Goal: Transaction & Acquisition: Purchase product/service

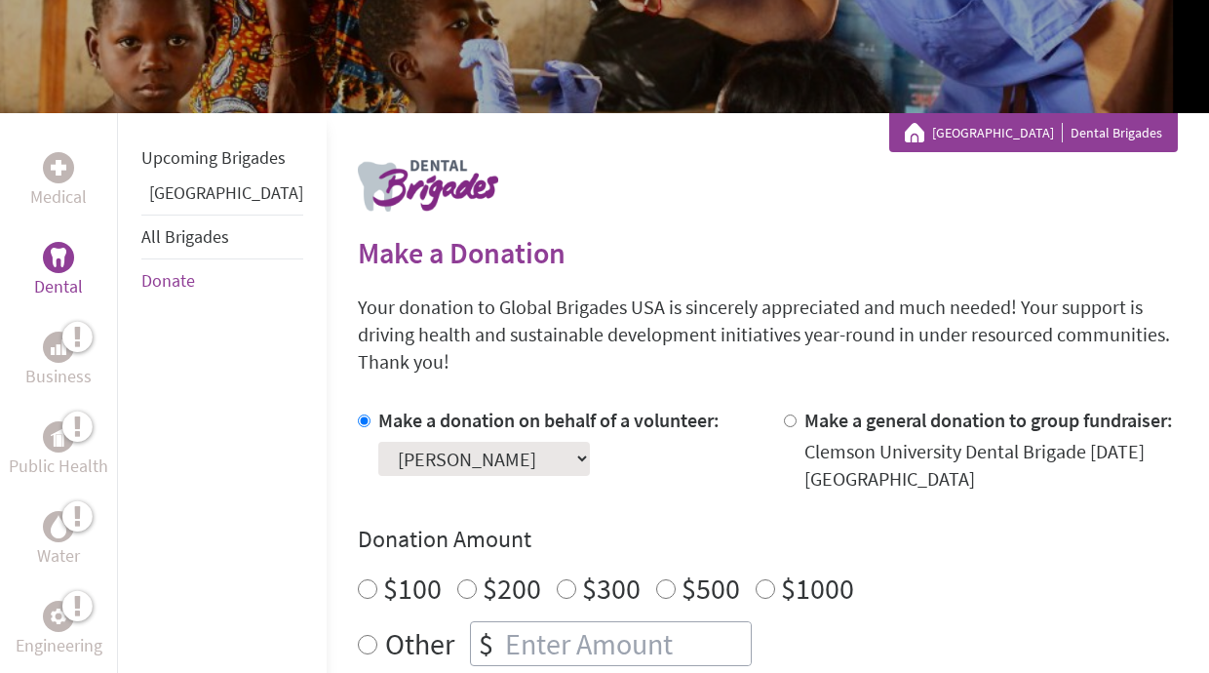
scroll to position [247, 0]
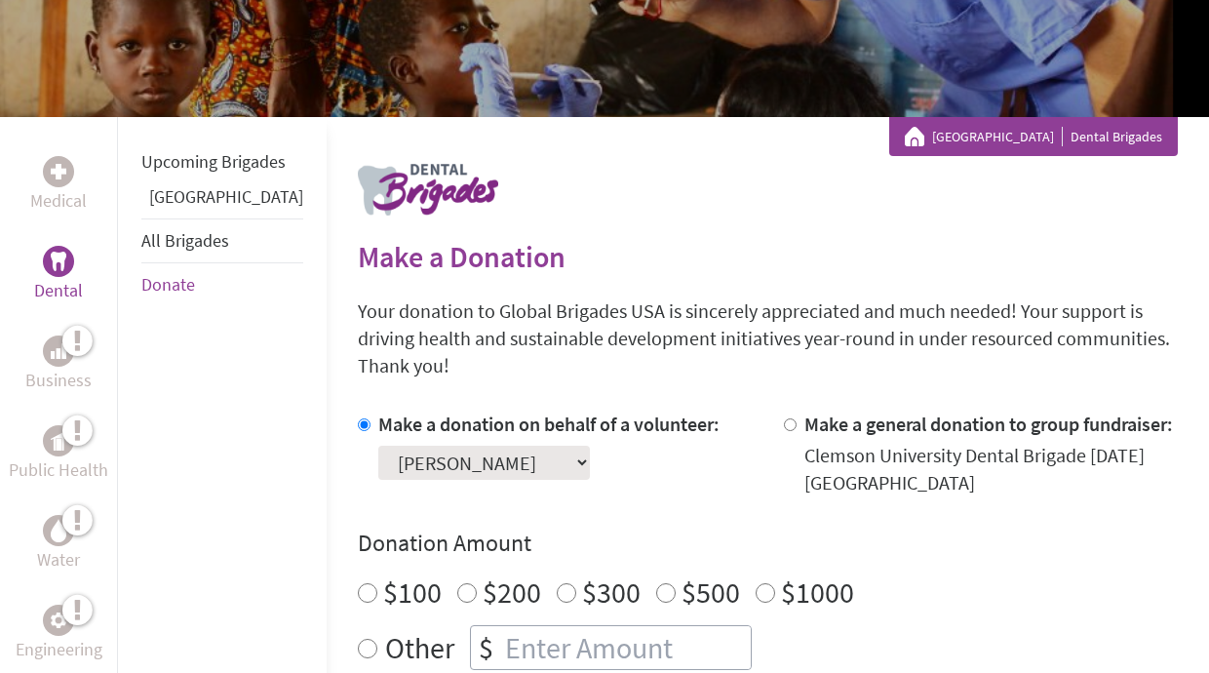
radio input "true"
click at [524, 626] on input "number" at bounding box center [626, 647] width 250 height 43
type input "1250"
click at [967, 574] on div "$100 $200 $300 $500 $1000" at bounding box center [768, 591] width 820 height 35
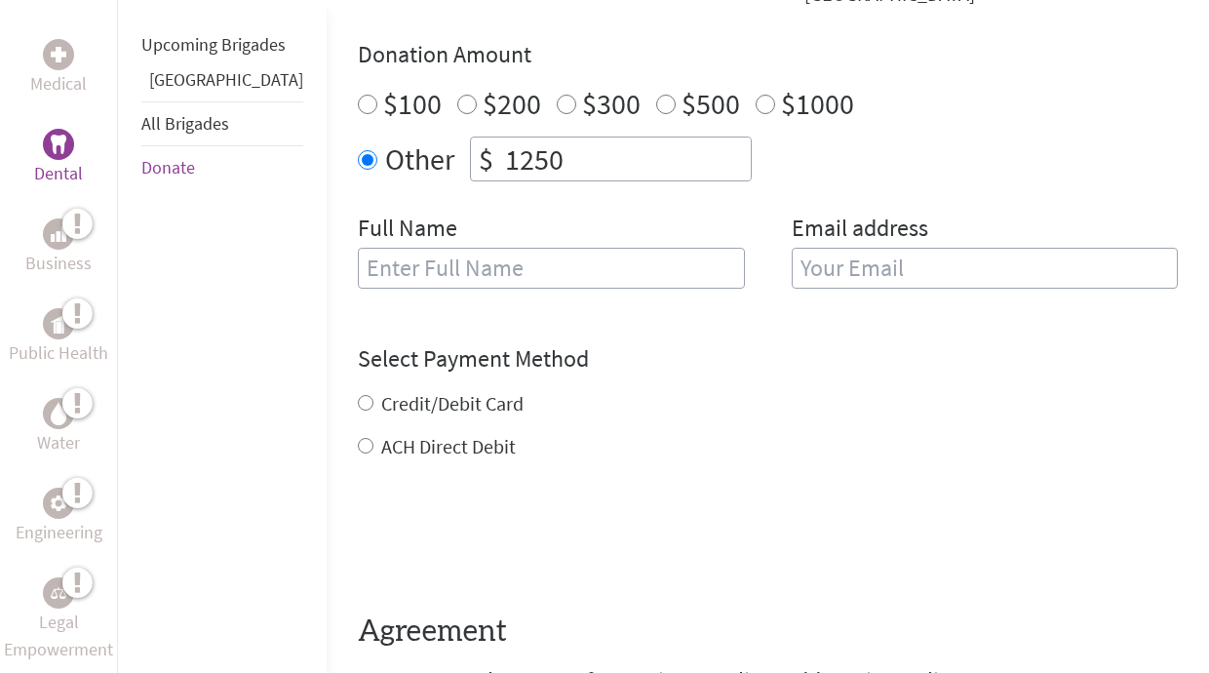
scroll to position [857, 0]
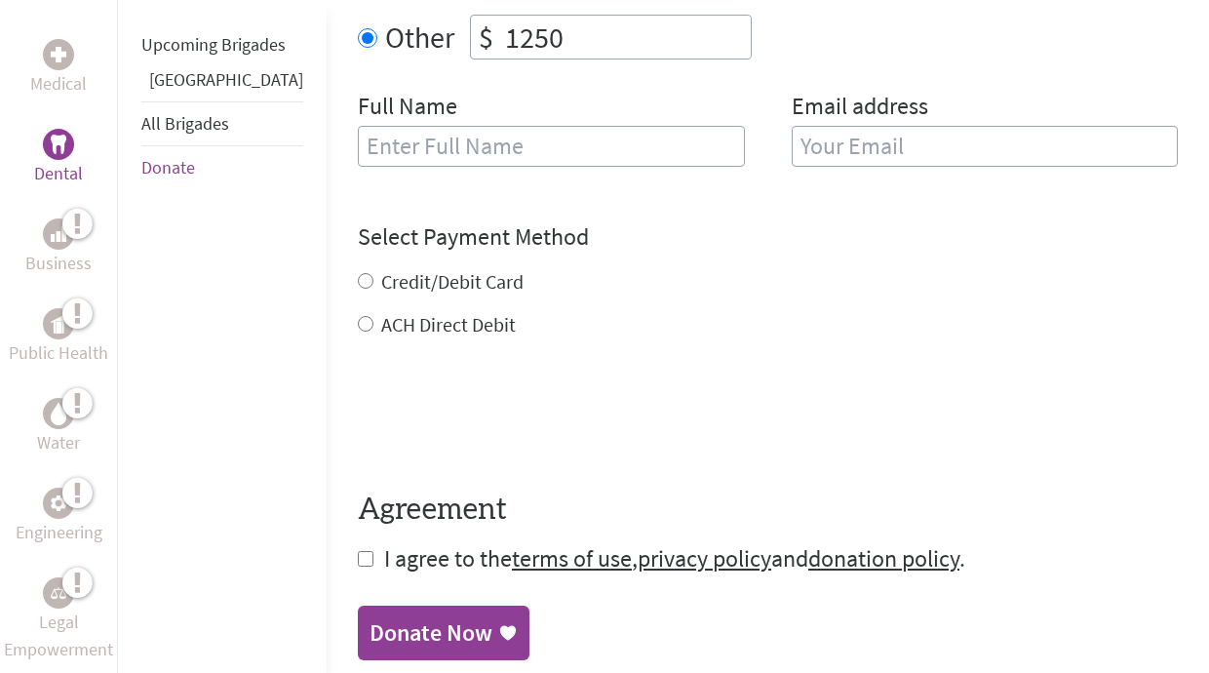
click at [439, 127] on input "text" at bounding box center [551, 146] width 387 height 41
type input "[PERSON_NAME]"
click at [876, 126] on input "email" at bounding box center [984, 146] width 387 height 41
type input "[EMAIL_ADDRESS][DOMAIN_NAME]"
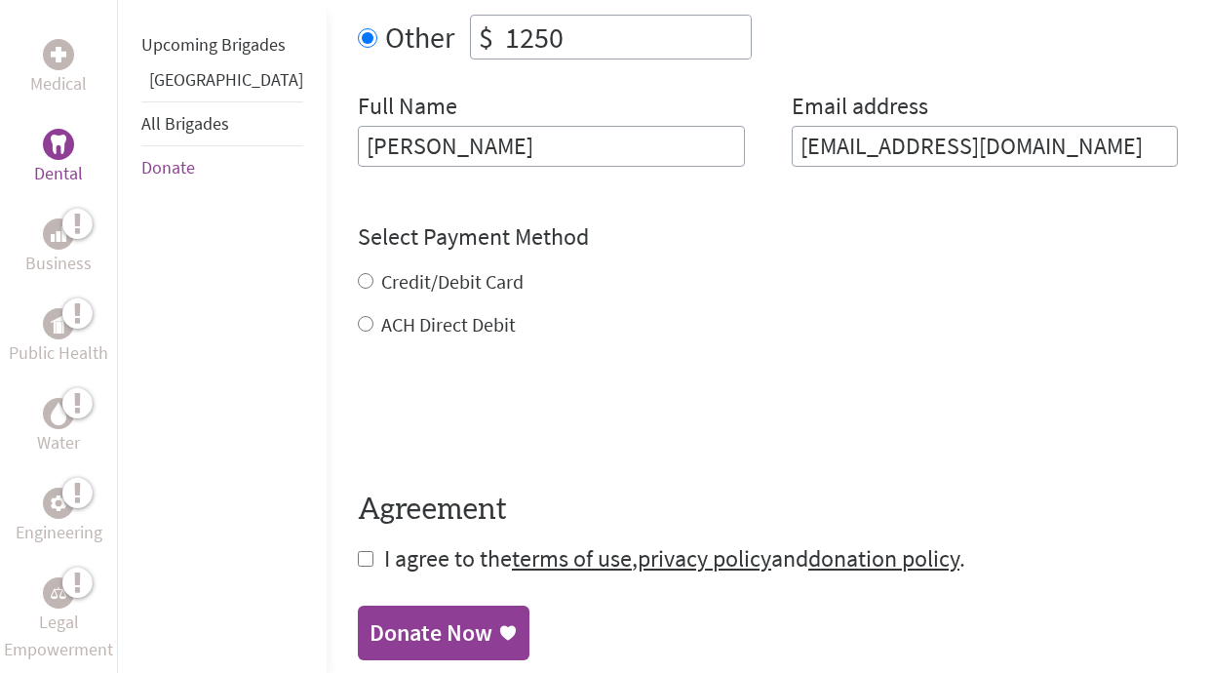
click at [358, 268] on div "Credit/Debit Card ACH Direct Debit" at bounding box center [768, 303] width 820 height 70
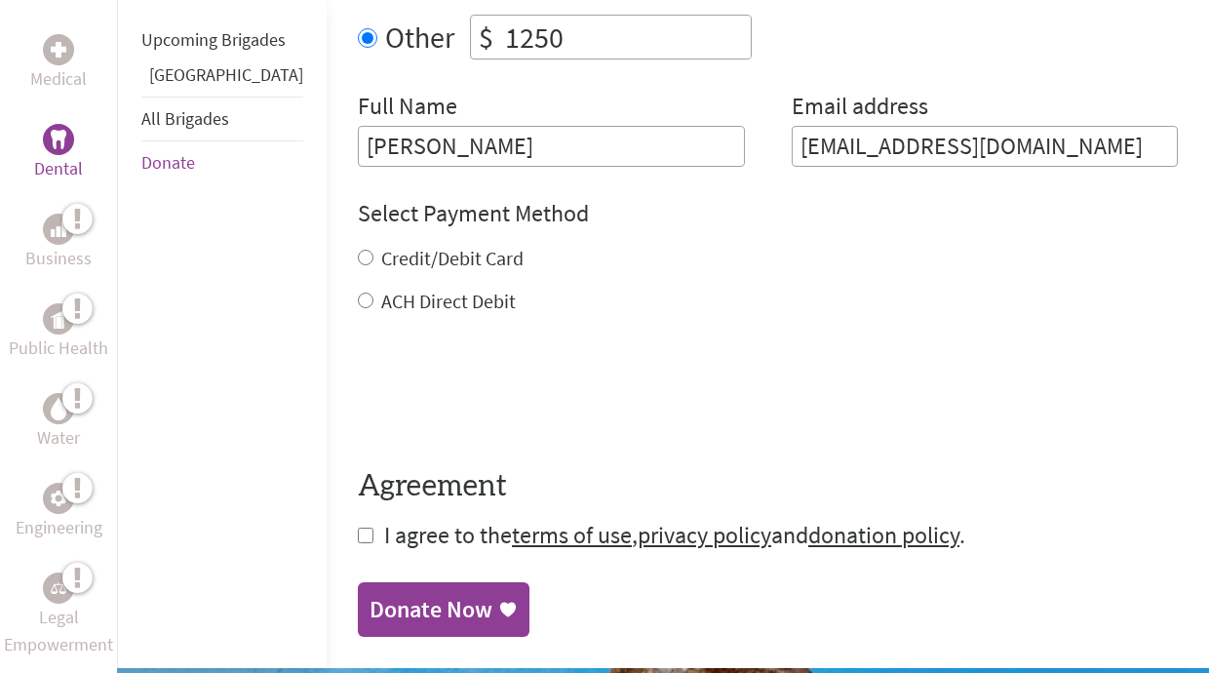
click at [358, 250] on input "Credit/Debit Card" at bounding box center [366, 258] width 16 height 16
radio input "true"
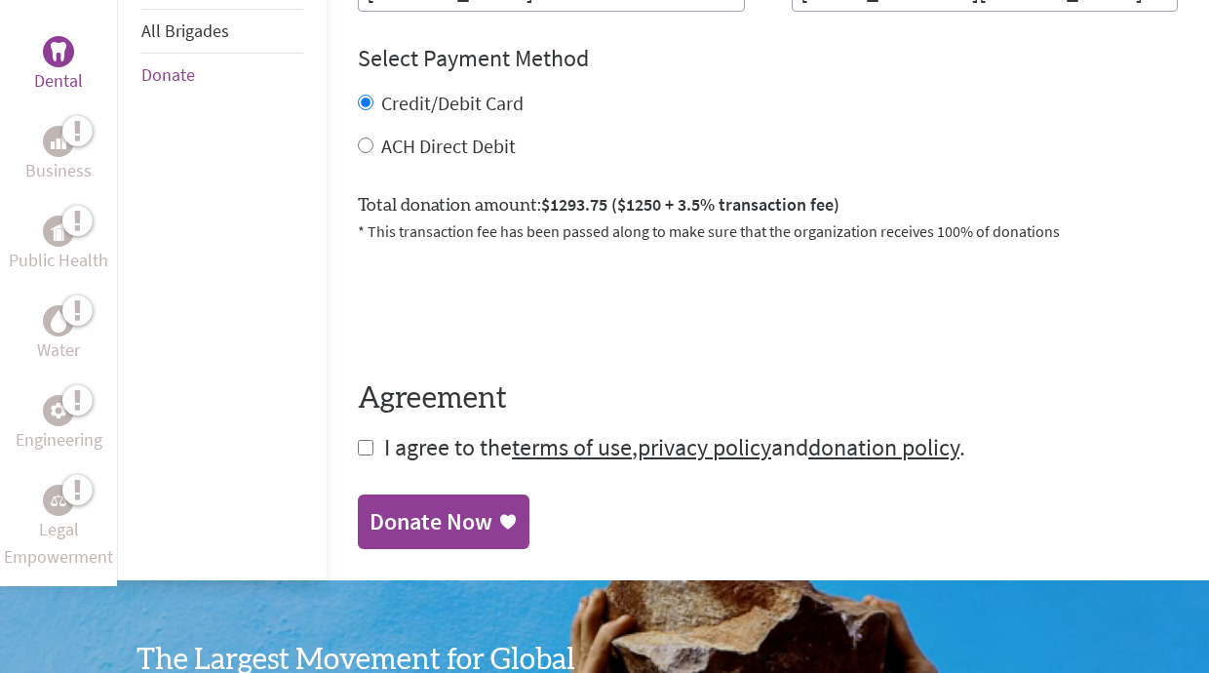
scroll to position [1011, 0]
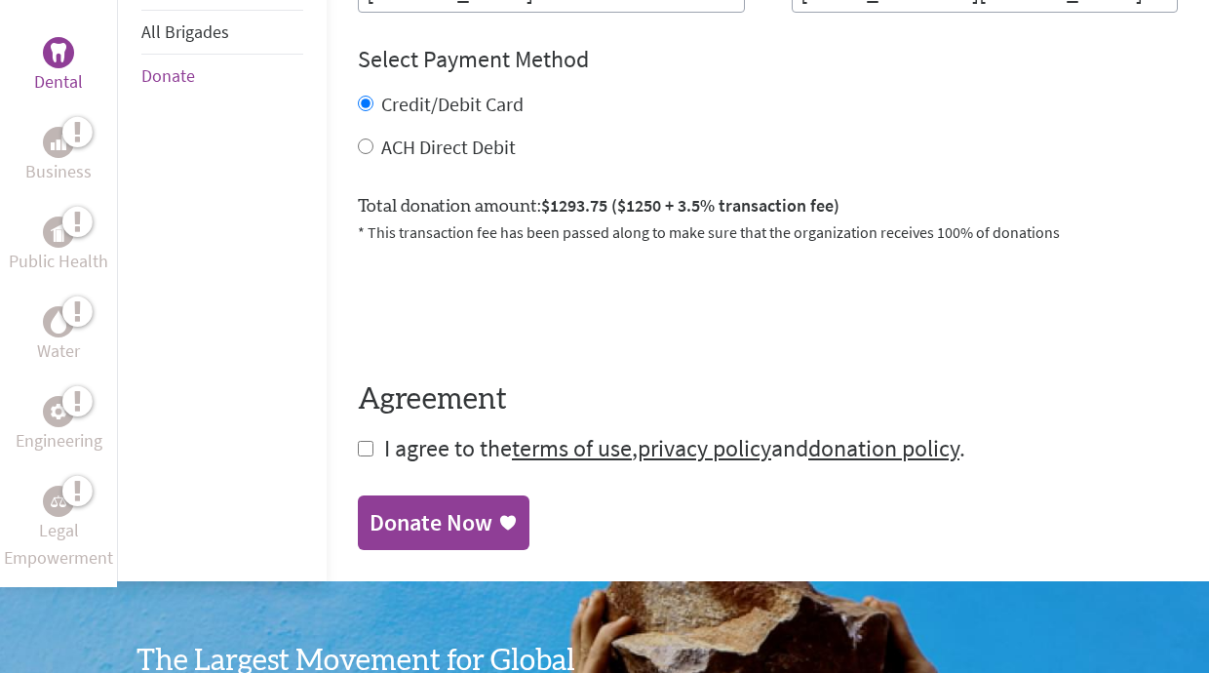
click at [358, 441] on input "checkbox" at bounding box center [366, 449] width 16 height 16
checkbox input "true"
click at [369, 509] on div "Donate Now" at bounding box center [430, 524] width 123 height 31
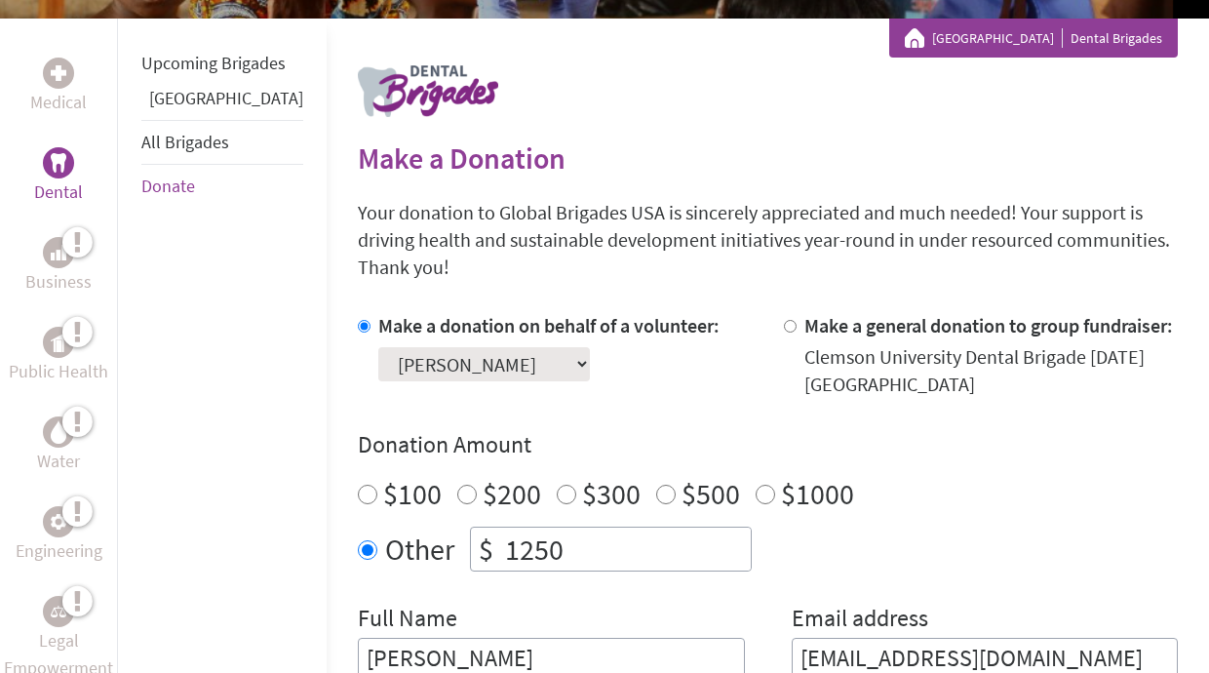
scroll to position [632, 0]
